Goal: Go to known website: Access a specific website the user already knows

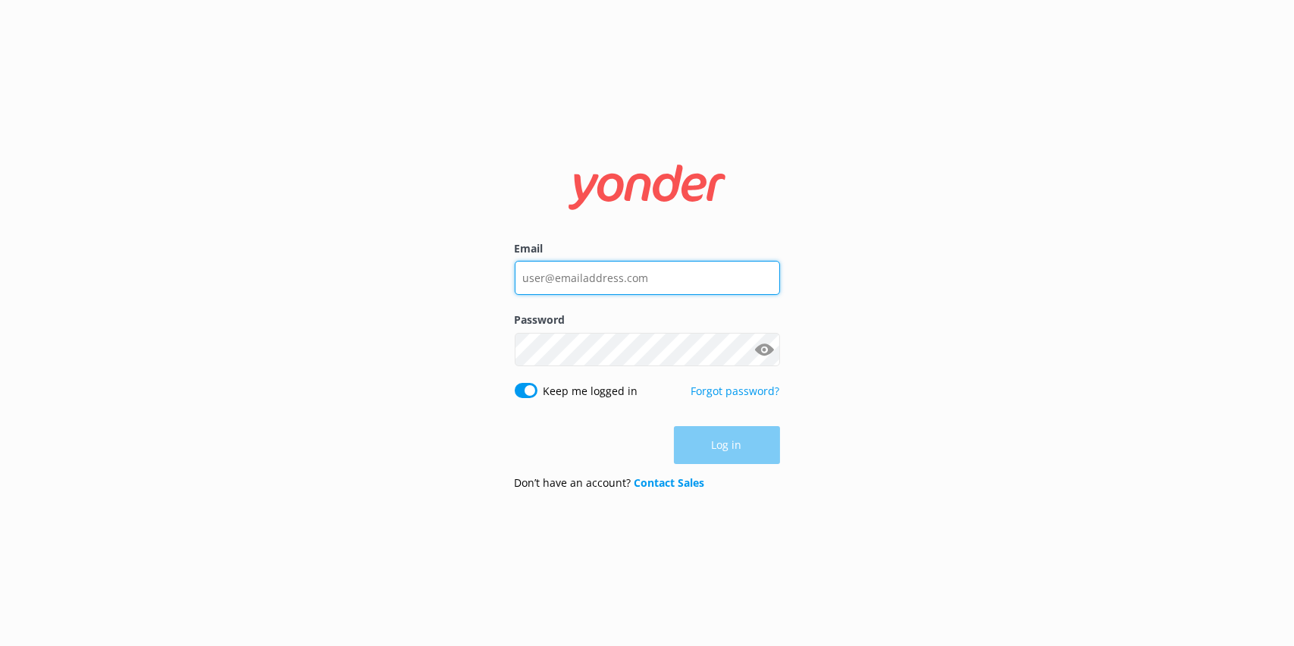
type input "[EMAIL_ADDRESS][DOMAIN_NAME]"
click at [734, 444] on div "Log in" at bounding box center [647, 445] width 265 height 38
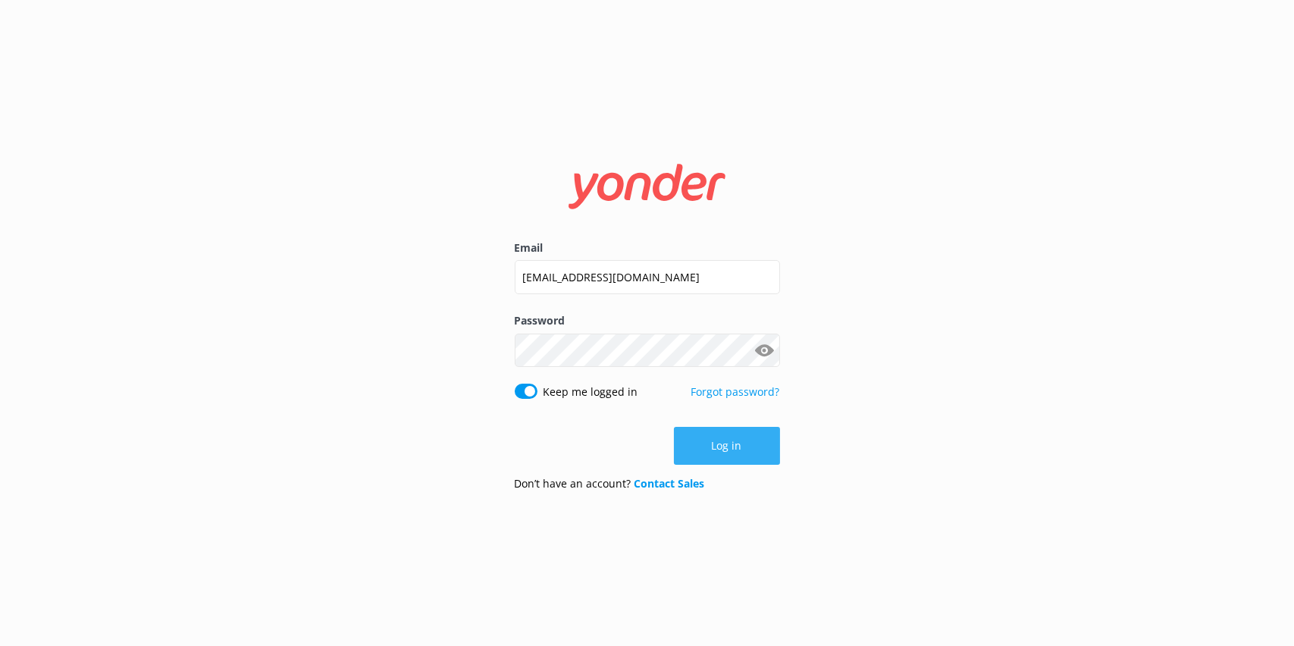
click at [747, 445] on button "Log in" at bounding box center [727, 446] width 106 height 38
